Goal: Information Seeking & Learning: Learn about a topic

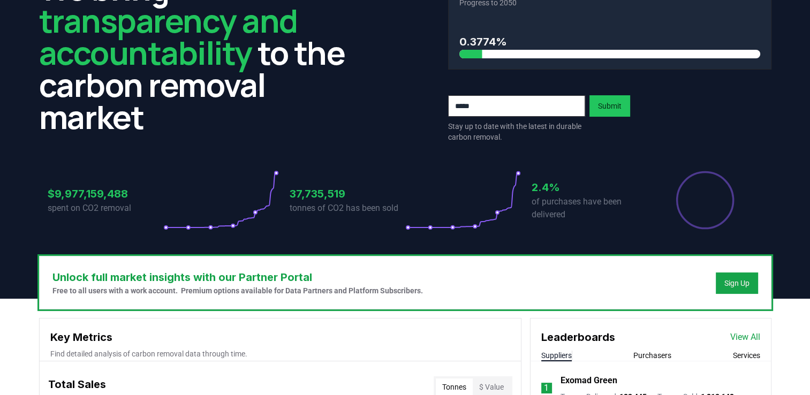
scroll to position [70, 0]
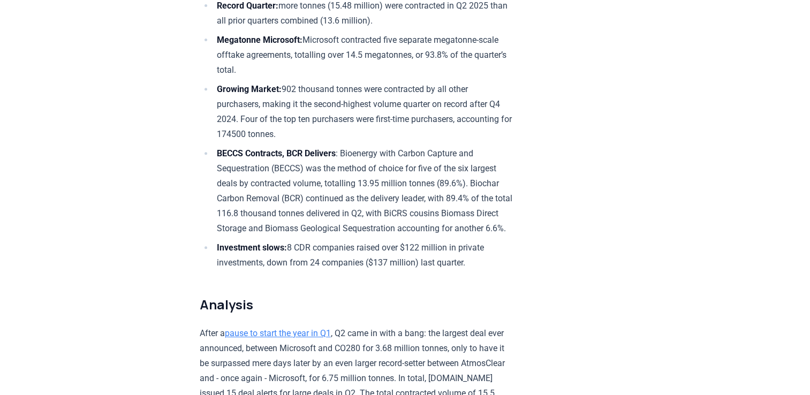
scroll to position [321, 0]
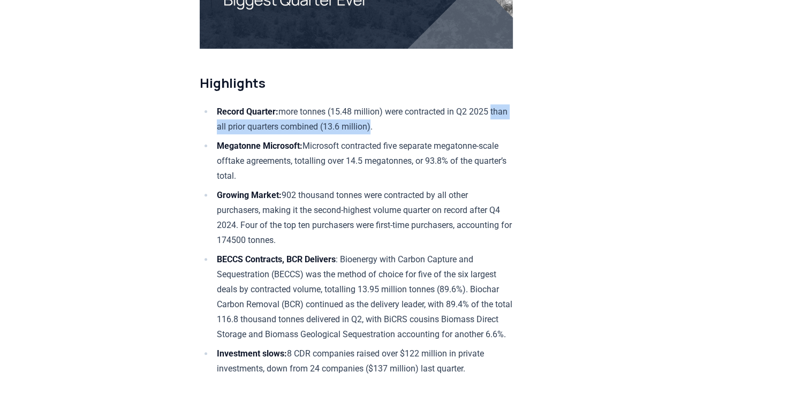
drag, startPoint x: 217, startPoint y: 123, endPoint x: 395, endPoint y: 126, distance: 177.2
click at [395, 126] on li "Record Quarter: more tonnes (15.48 million) were contracted in Q2 2025 than all…" at bounding box center [363, 119] width 299 height 30
click at [446, 176] on li "Megatonne Microsoft: Microsoft contracted five separate megatonne-scale offtake…" at bounding box center [363, 161] width 299 height 45
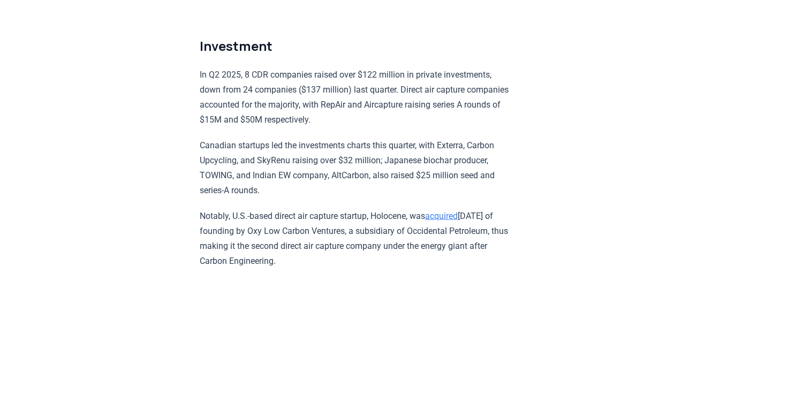
scroll to position [6267, 0]
